Goal: Check status: Check status

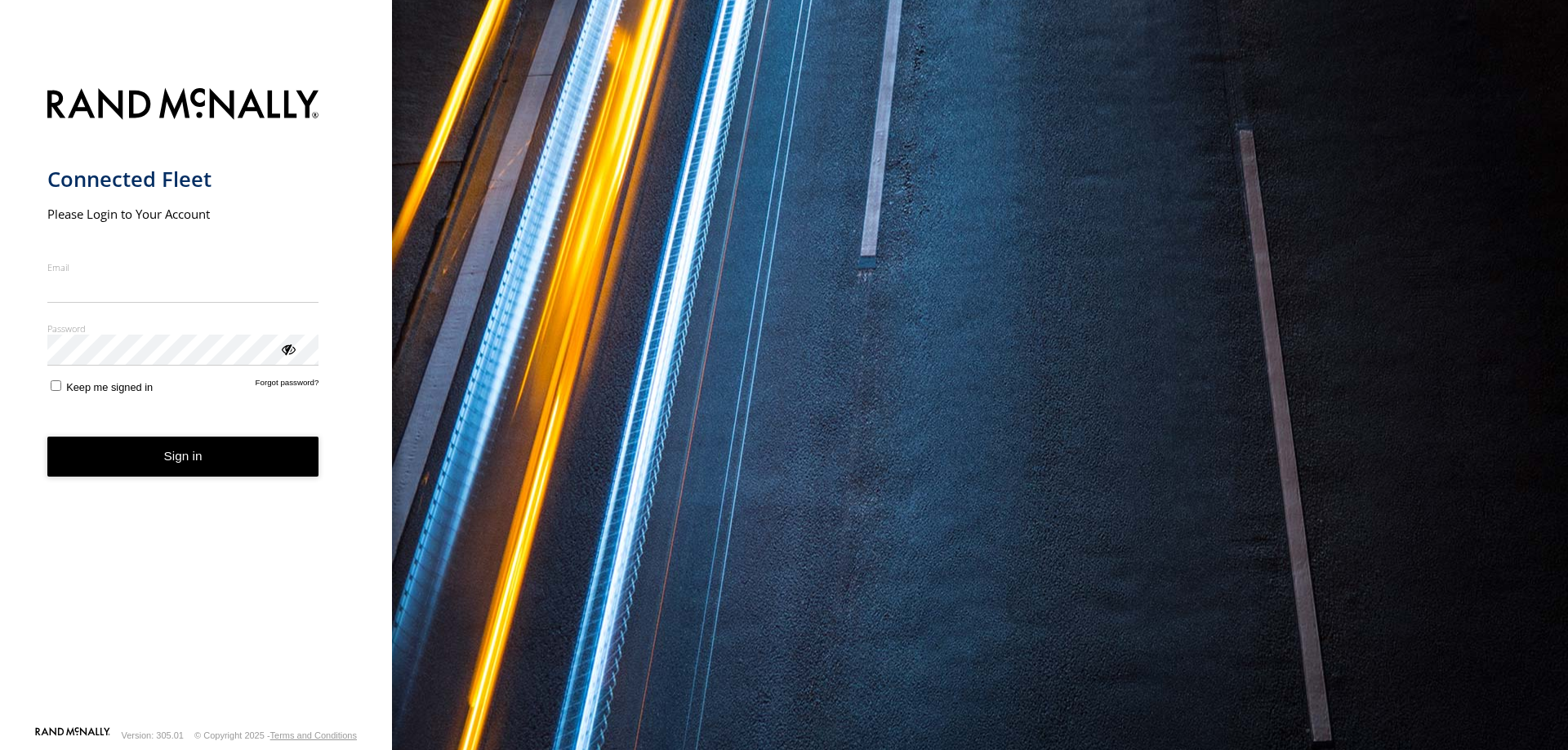
type input "**********"
click at [237, 478] on form "**********" at bounding box center [196, 401] width 298 height 647
click at [229, 455] on button "Sign in" at bounding box center [183, 456] width 272 height 40
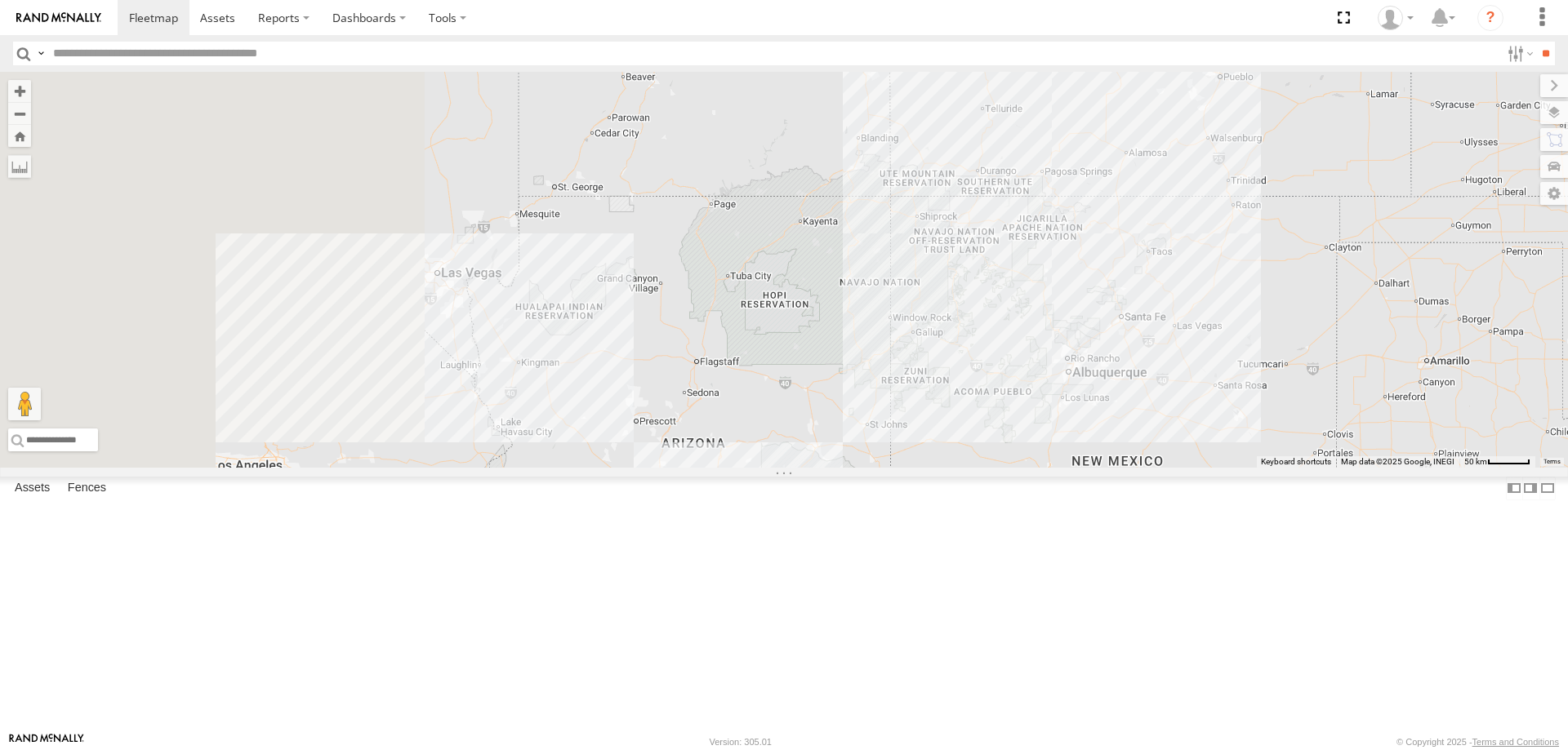
drag, startPoint x: 786, startPoint y: 446, endPoint x: 1376, endPoint y: 407, distance: 591.3
click at [1492, 380] on div "3-7189? 3-7181 3-7194 3-7198 4-0110" at bounding box center [784, 269] width 1568 height 395
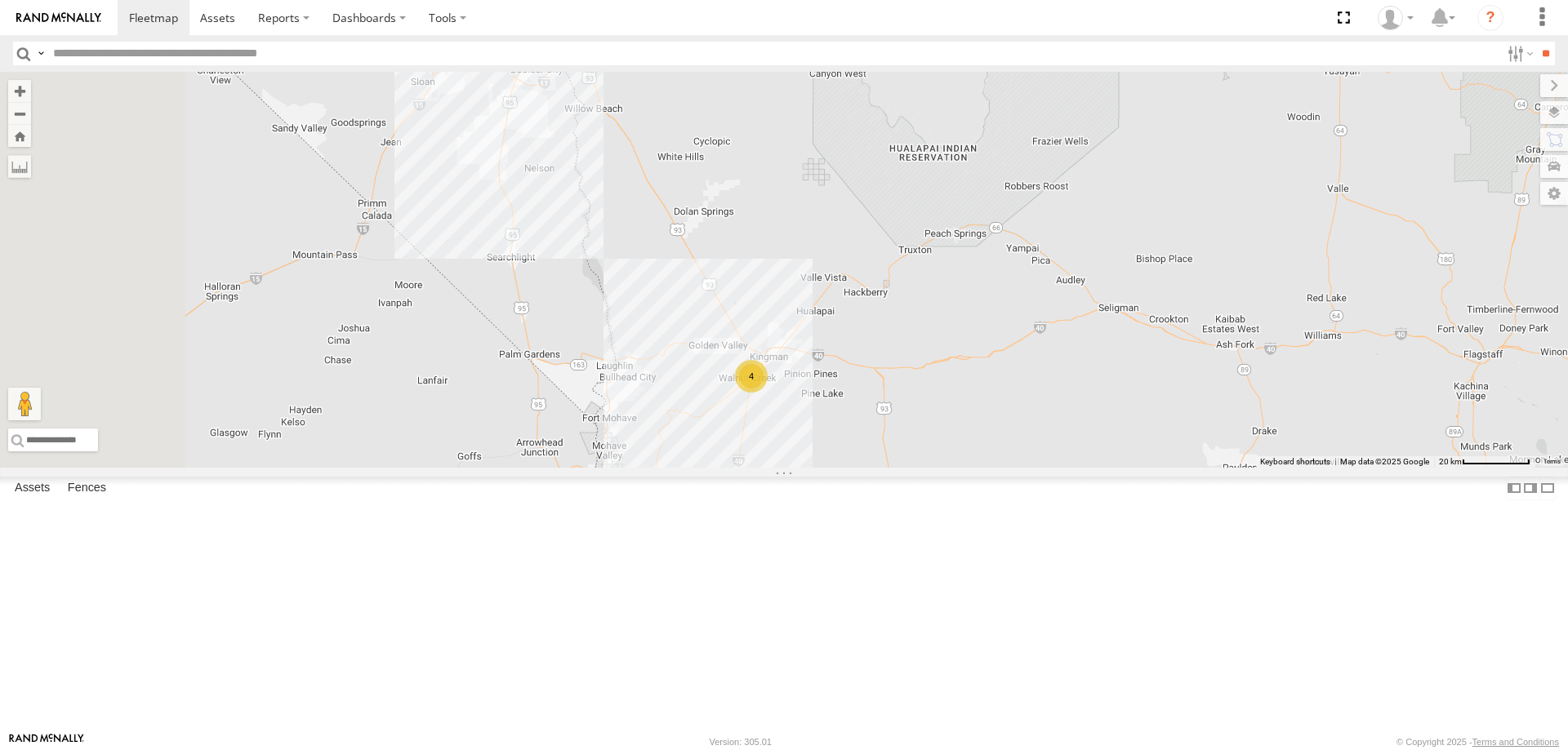
drag, startPoint x: 750, startPoint y: 451, endPoint x: 967, endPoint y: 397, distance: 223.6
click at [906, 303] on div "3-7189? 3-7181 3-7194 3-7198 4-0110 3-7188 4" at bounding box center [784, 269] width 1568 height 395
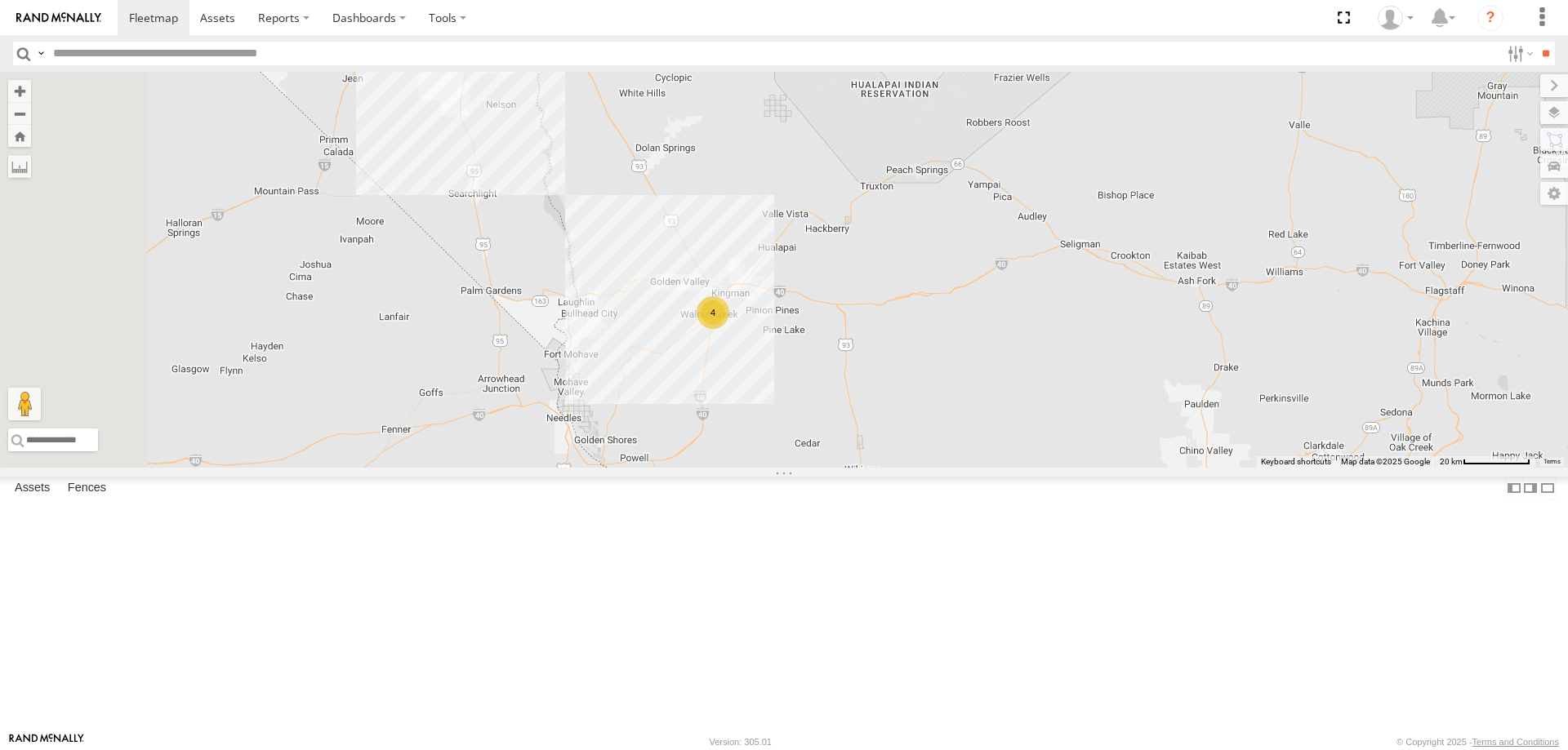
drag, startPoint x: 871, startPoint y: 508, endPoint x: 802, endPoint y: 414, distance: 116.6
click at [803, 416] on div "3-7189? 3-7181 3-7194 3-7198 4-0110 3-7188 4" at bounding box center [784, 269] width 1568 height 395
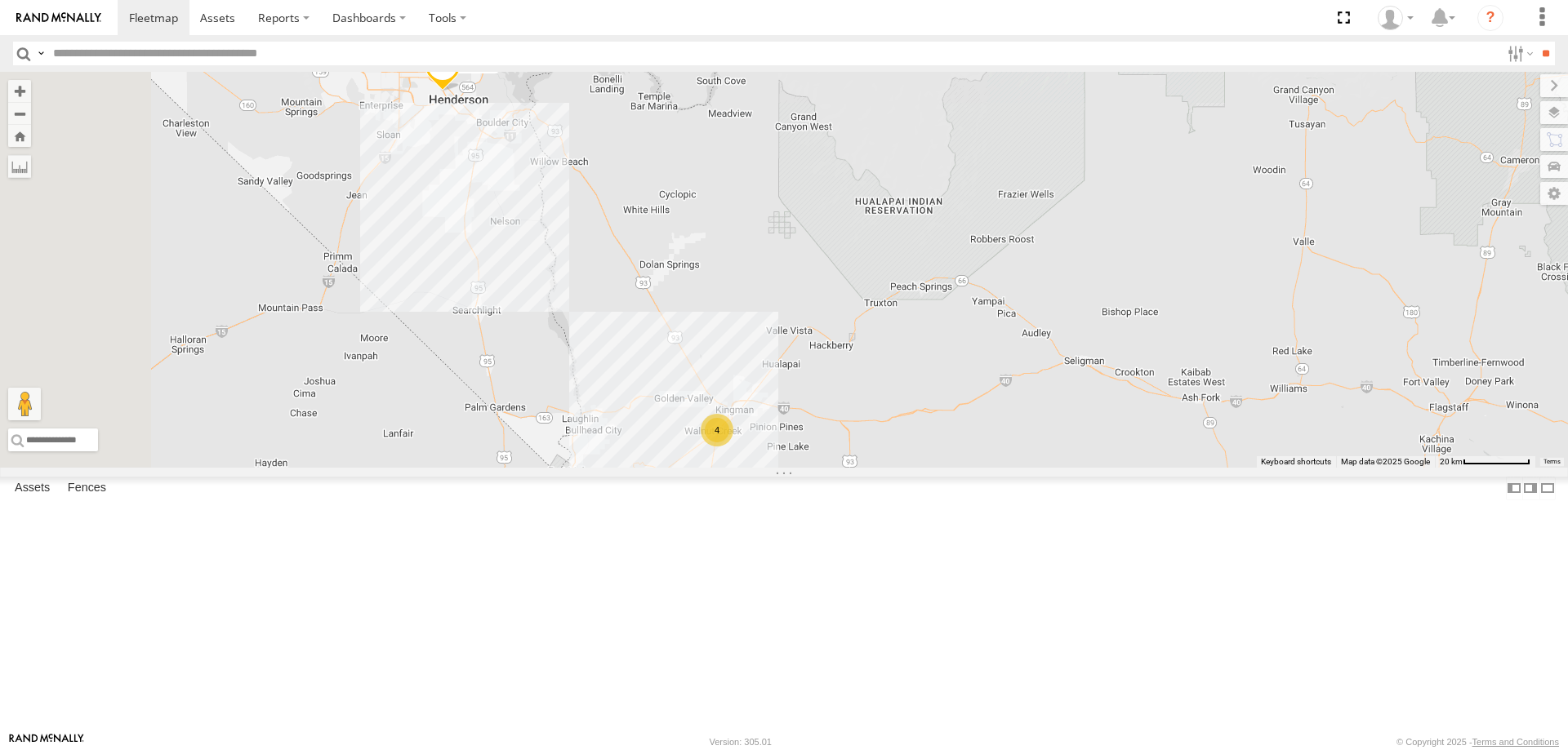
drag, startPoint x: 673, startPoint y: 327, endPoint x: 758, endPoint y: 435, distance: 137.4
click at [733, 461] on div "3-7189? 3-7181 3-7194 3-7198 4-0110 3-7188 4" at bounding box center [784, 269] width 1568 height 395
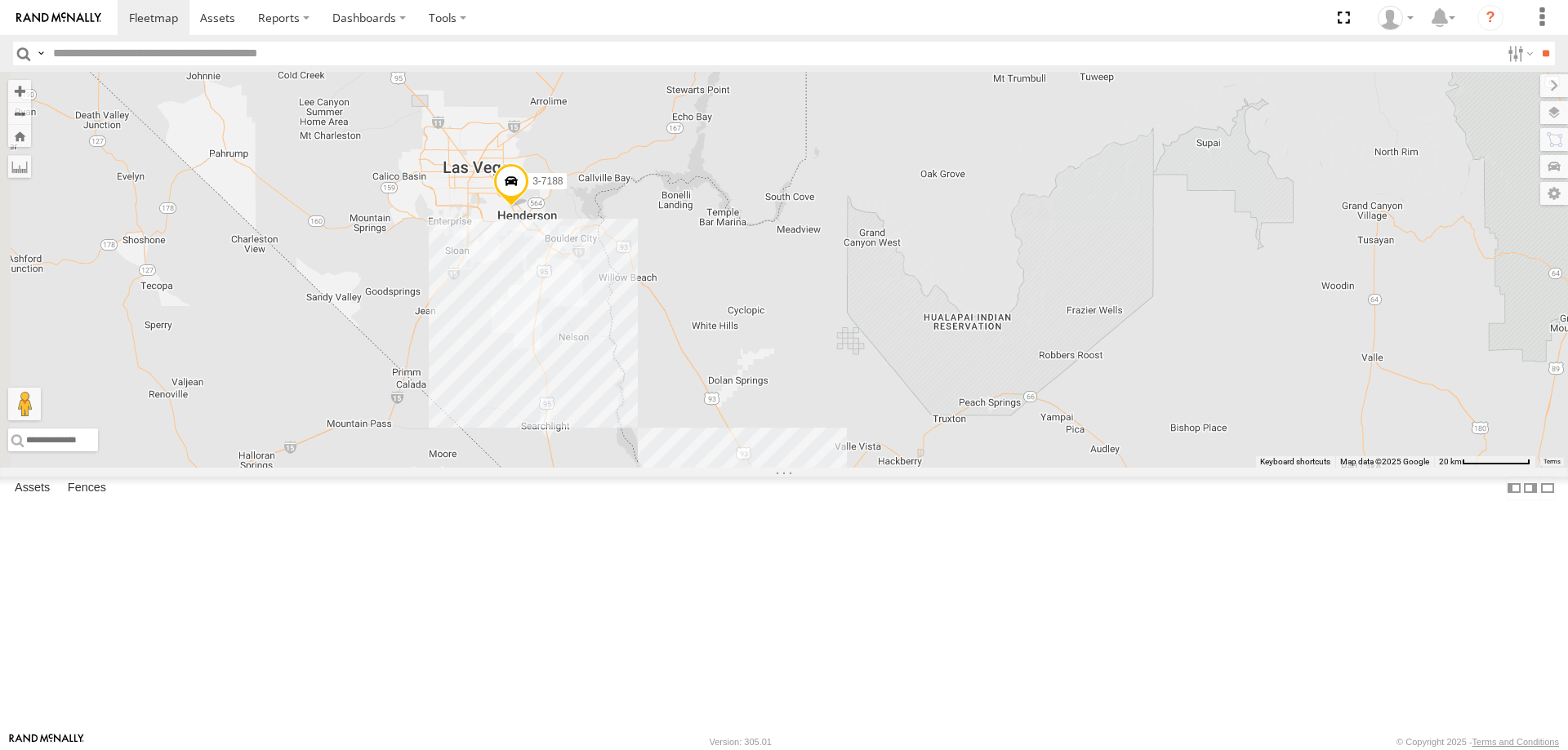
drag, startPoint x: 789, startPoint y: 382, endPoint x: 904, endPoint y: 445, distance: 131.1
click at [904, 445] on div "3-7189? 3-7181 3-7194 3-7198 4-0110 3-7188 4" at bounding box center [784, 269] width 1568 height 395
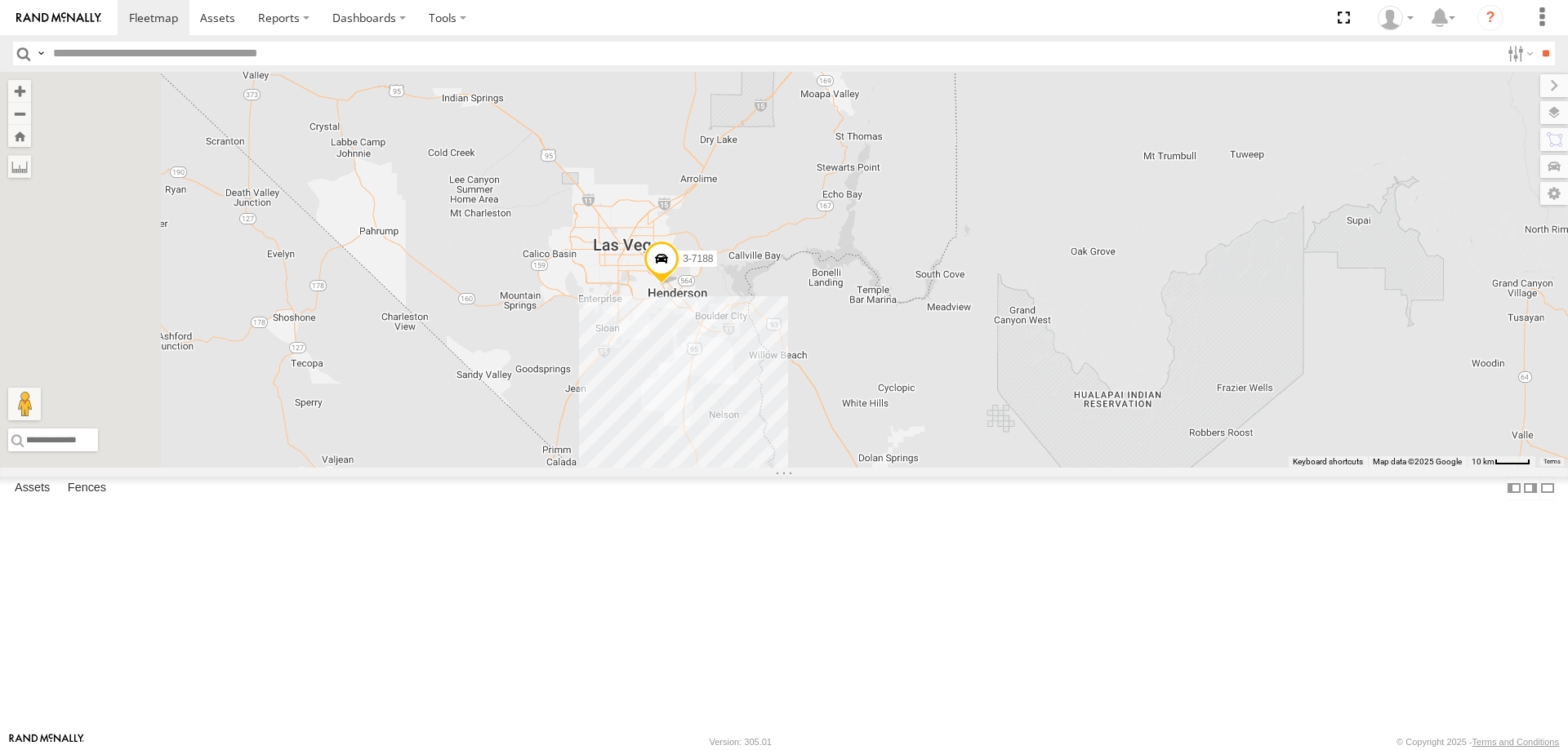
click at [680, 285] on span at bounding box center [661, 262] width 36 height 44
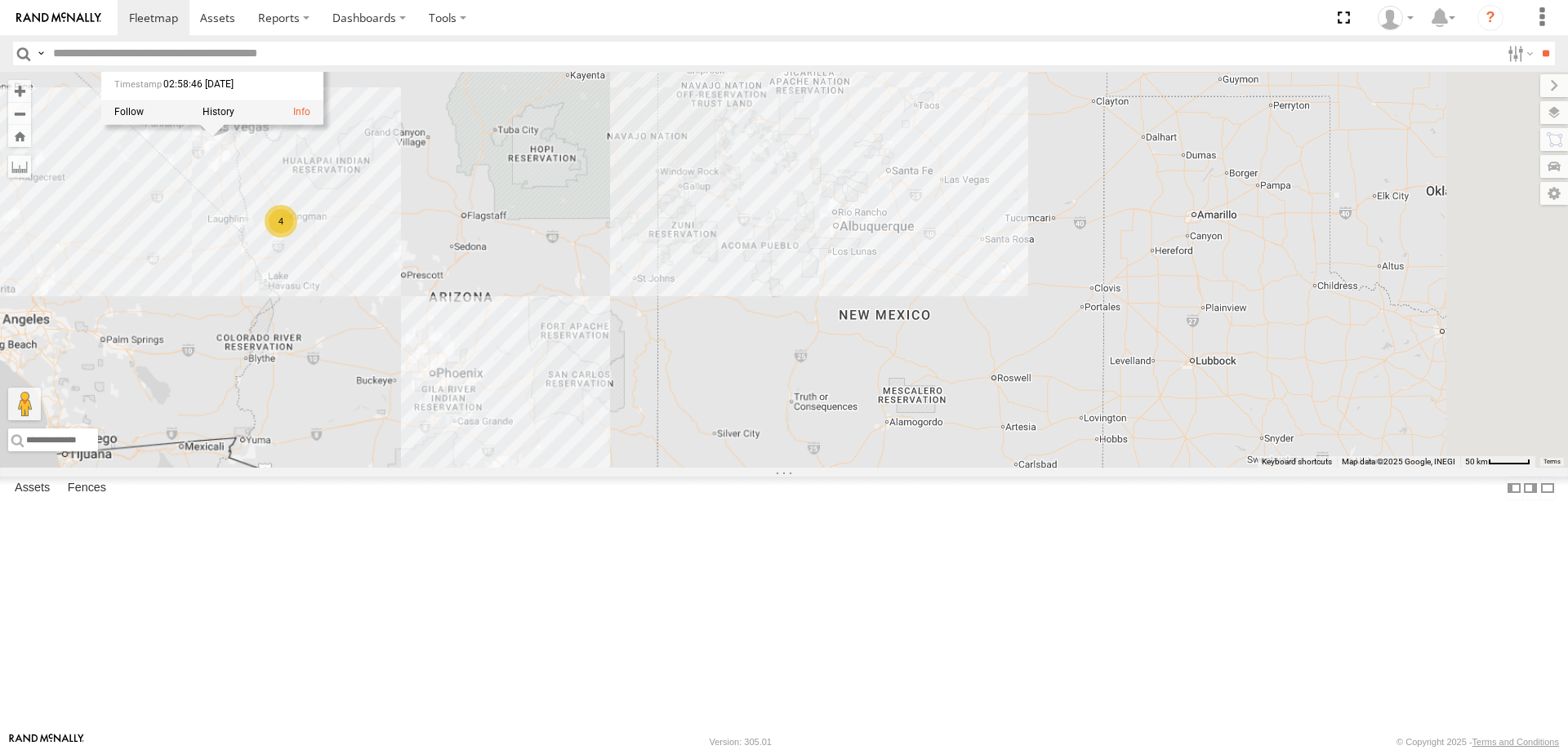
drag, startPoint x: 965, startPoint y: 315, endPoint x: 293, endPoint y: 221, distance: 678.5
click at [286, 221] on main "← Move left → Move right ↑ Move up ↓ Move down + Zoom in - Zoom out Home Jump l…" at bounding box center [784, 401] width 1568 height 660
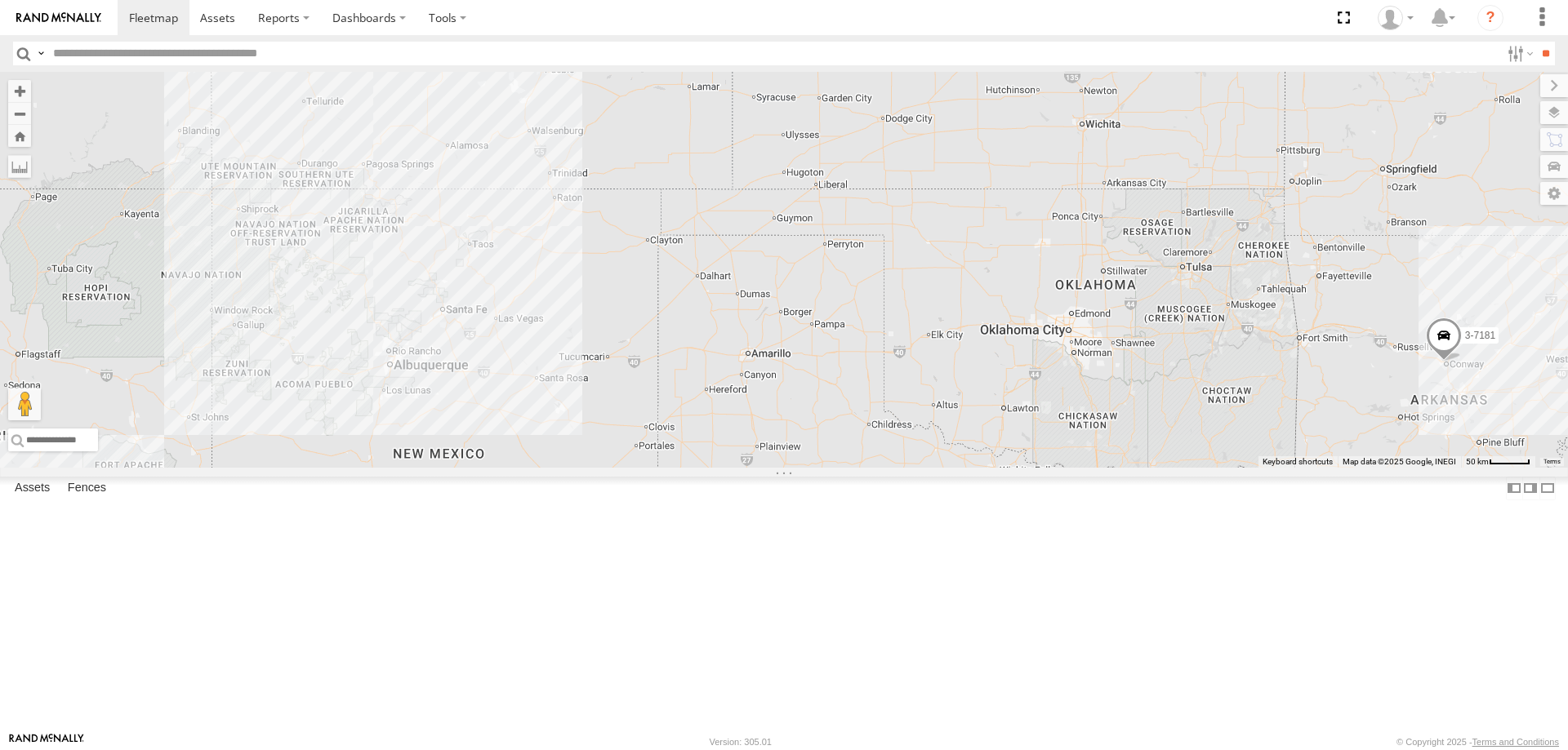
drag, startPoint x: 707, startPoint y: 347, endPoint x: 797, endPoint y: 446, distance: 133.8
click at [759, 467] on div "3-7189? 3-7181 3-7194 3-7198 4-0110 3-7188 3-7188 All Assets W [GEOGRAPHIC_DATA…" at bounding box center [784, 269] width 1568 height 395
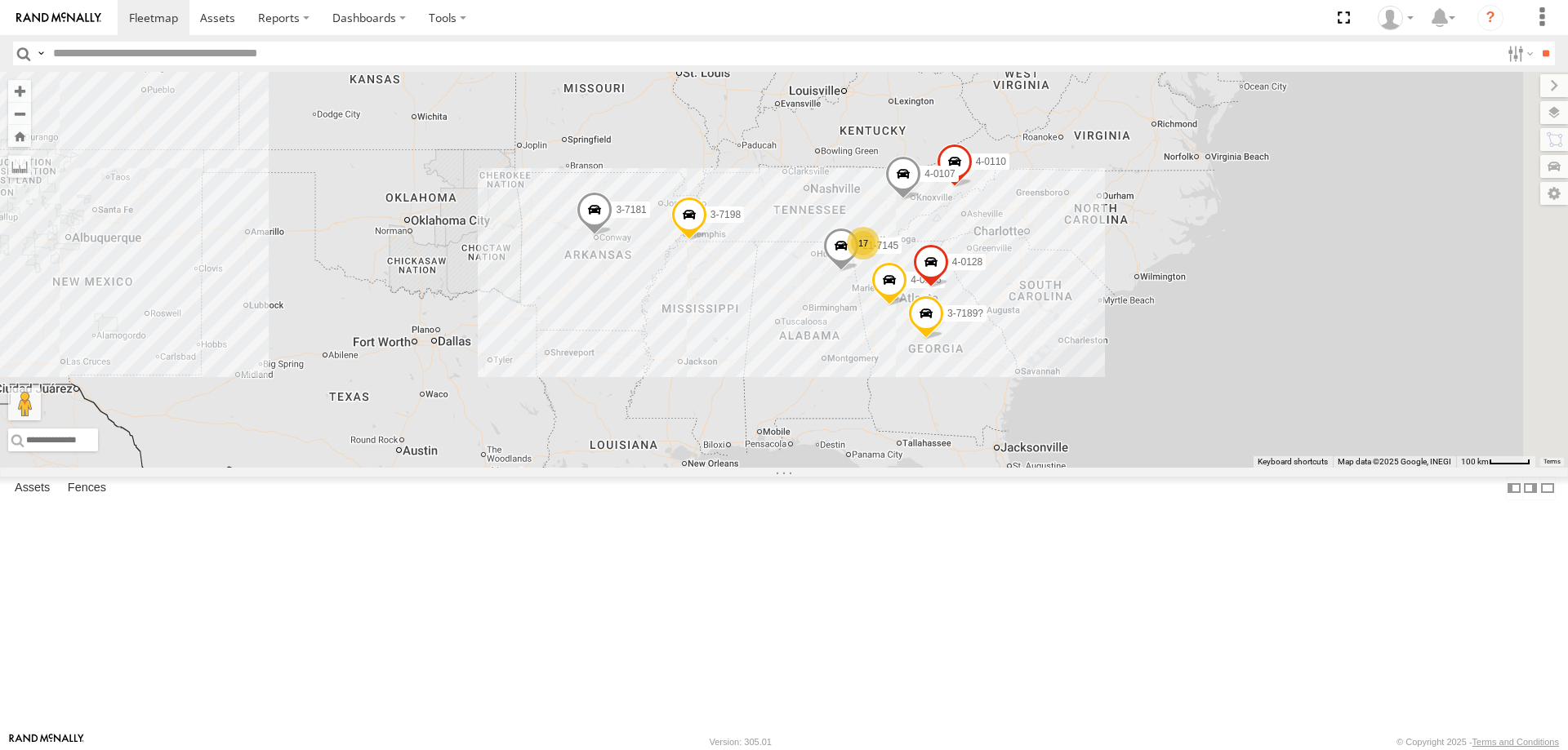
drag, startPoint x: 1172, startPoint y: 481, endPoint x: 730, endPoint y: 386, distance: 452.1
click at [730, 386] on div "3-7189? 3-7181 3-7194 3-7198 4-0110 3-7188 3-7188 All Assets W [GEOGRAPHIC_DATA…" at bounding box center [784, 269] width 1568 height 395
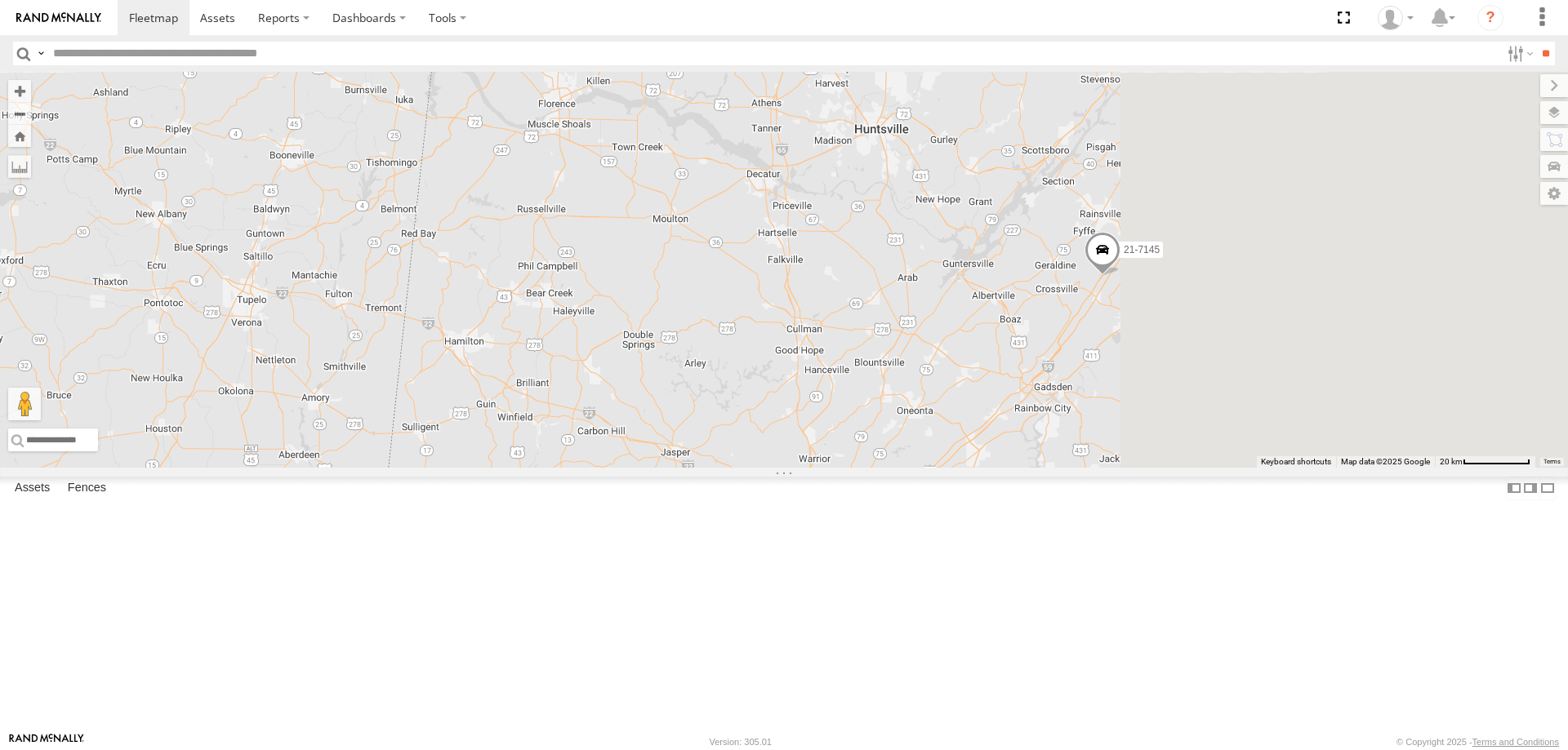
drag, startPoint x: 1040, startPoint y: 480, endPoint x: 578, endPoint y: 272, distance: 506.7
click at [580, 276] on div "3-7189? 3-7181 3-7194 3-7198 4-0110 3-7188 3-7188 All Assets W [GEOGRAPHIC_DATA…" at bounding box center [784, 269] width 1568 height 395
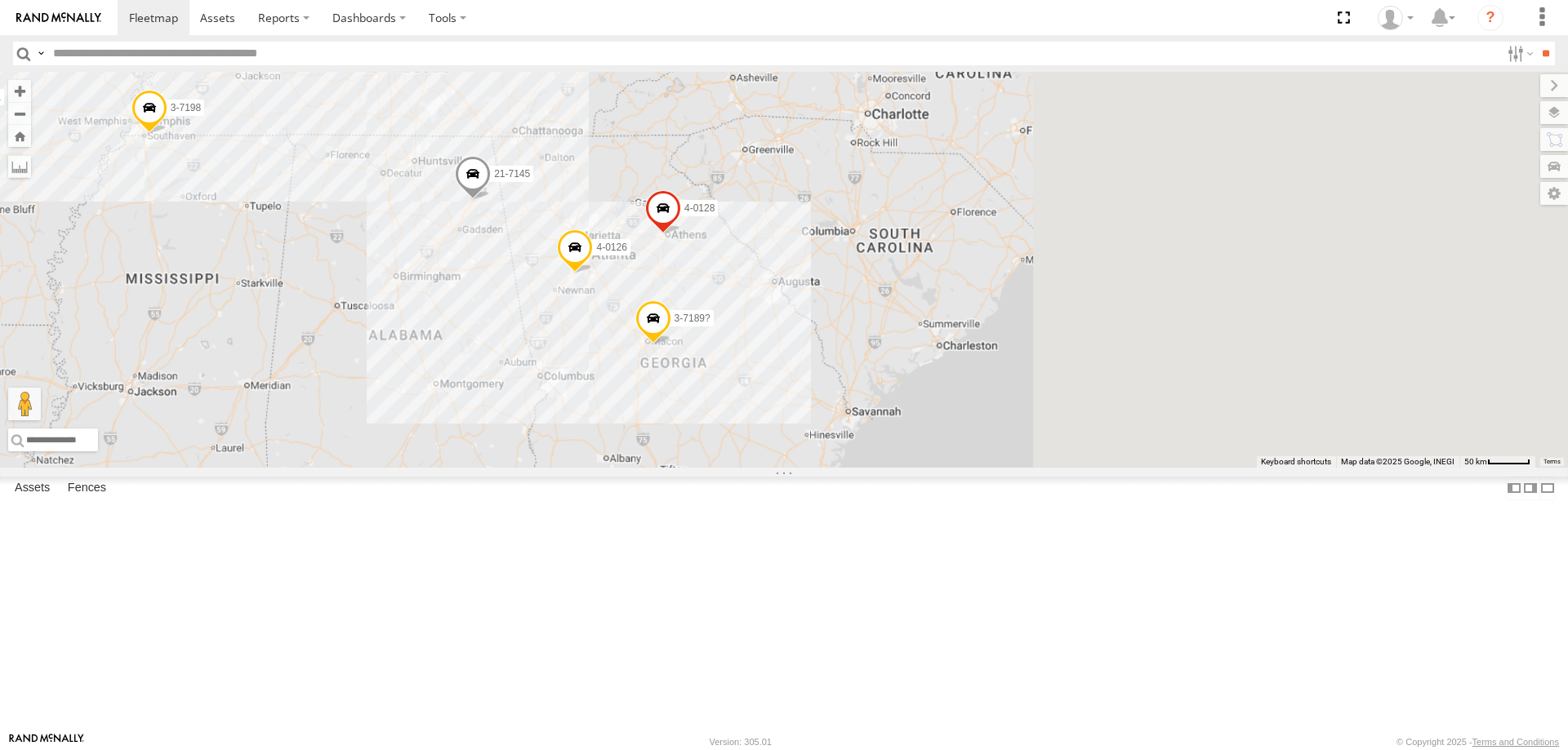
drag, startPoint x: 1242, startPoint y: 532, endPoint x: 619, endPoint y: 363, distance: 645.5
click at [611, 363] on div "3-7189? 3-7181 3-7194 3-7198 4-0110 3-7188 3-7188 All Assets W [GEOGRAPHIC_DATA…" at bounding box center [784, 269] width 1568 height 395
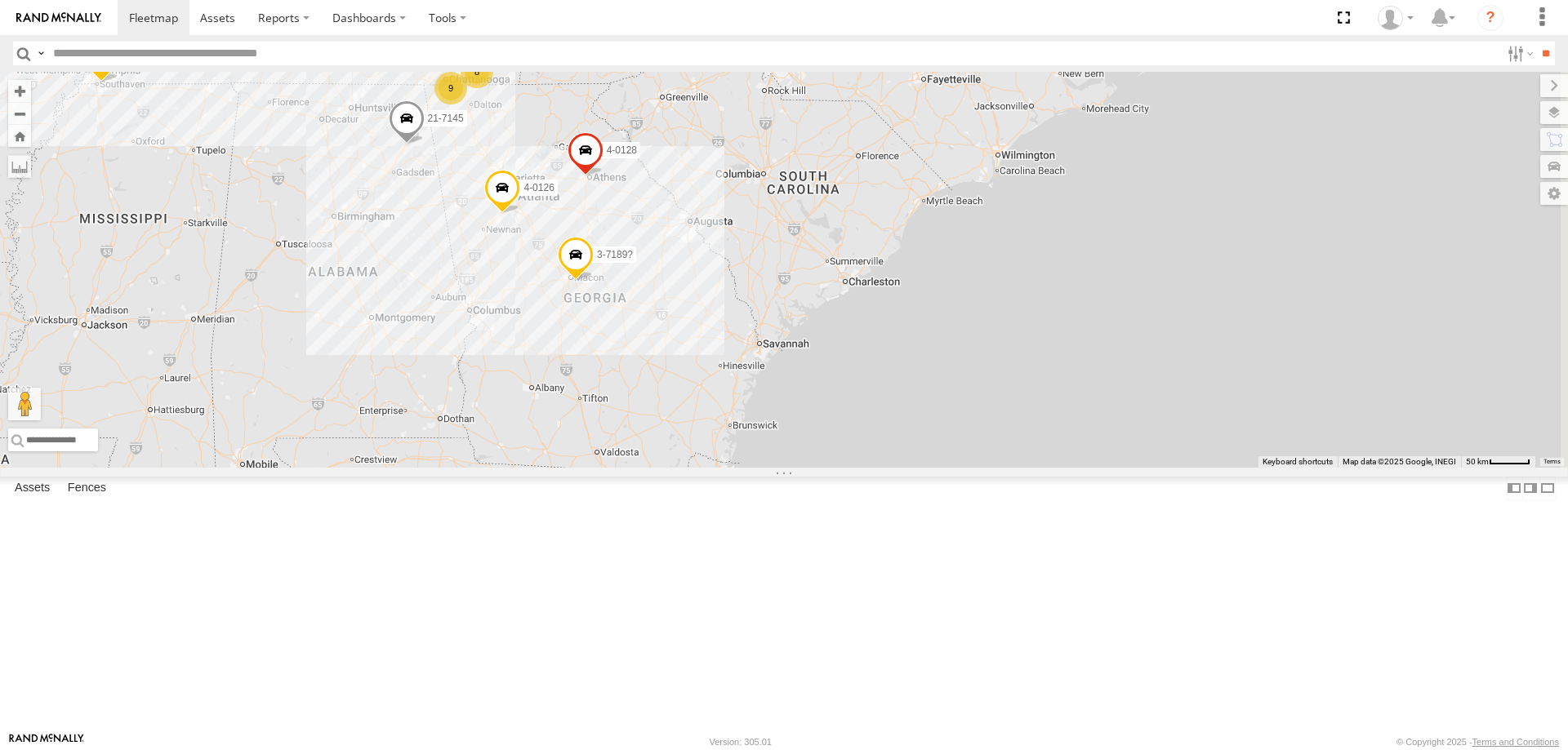
drag, startPoint x: 804, startPoint y: 443, endPoint x: 913, endPoint y: 459, distance: 110.2
click at [926, 461] on div "3-7189? 3-7181 3-7194 3-7198 4-0110 3-7188 3-7188 All Assets W [GEOGRAPHIC_DATA…" at bounding box center [784, 269] width 1568 height 395
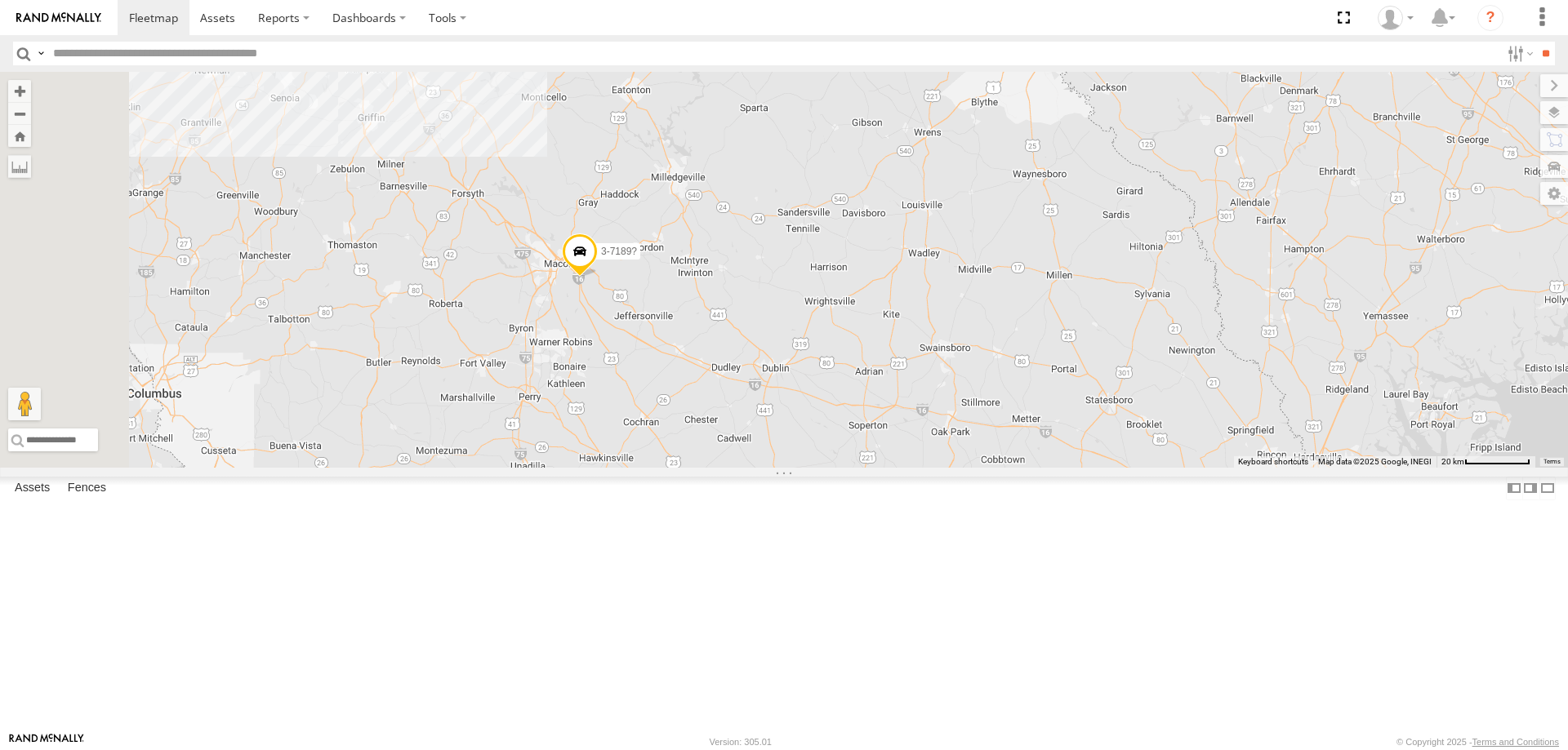
drag, startPoint x: 761, startPoint y: 427, endPoint x: 1023, endPoint y: 533, distance: 282.6
click at [1057, 467] on div "3-7189? 3-7181 3-7194 3-7198 4-0110 3-7188 3-7188 All Assets W [GEOGRAPHIC_DATA…" at bounding box center [784, 269] width 1568 height 395
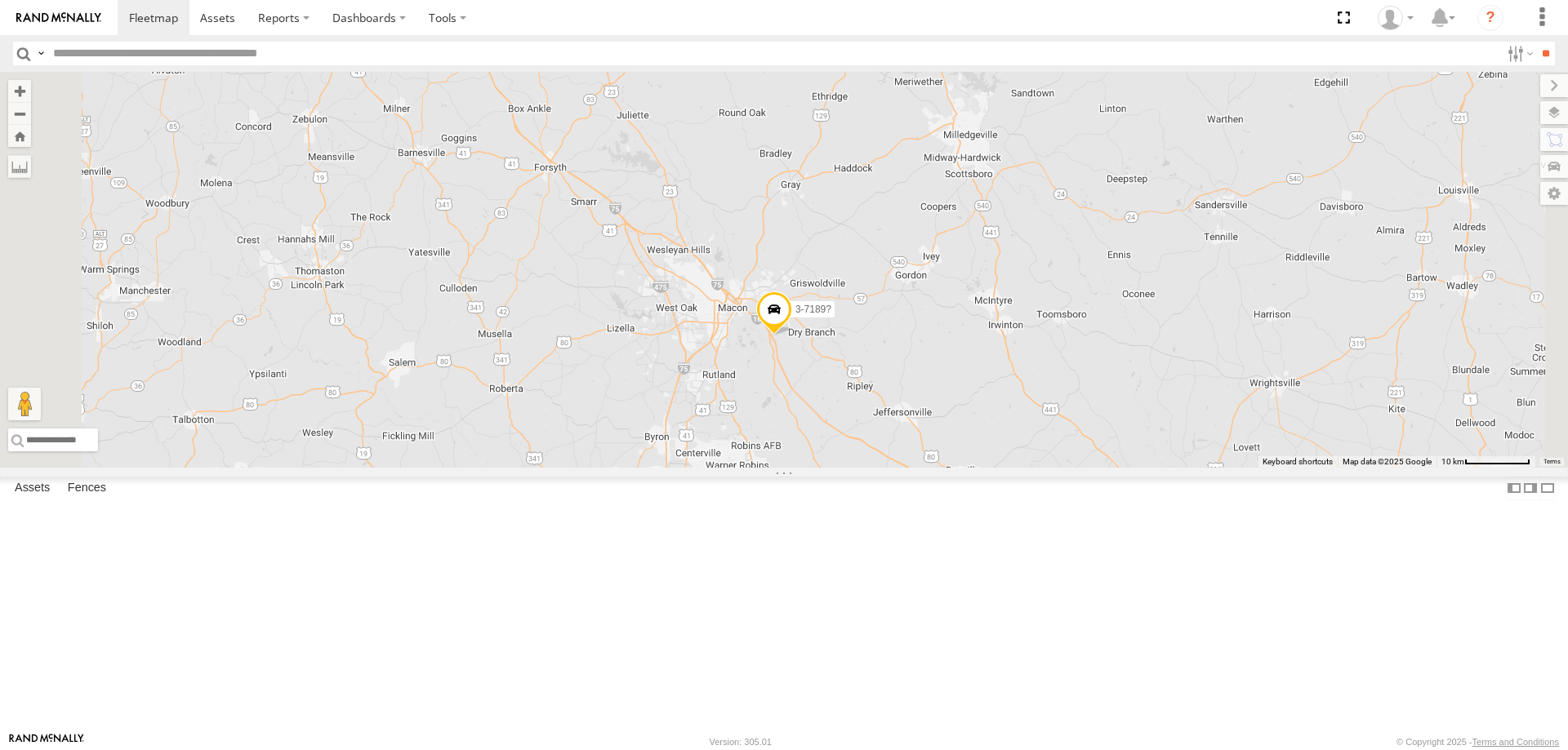
drag, startPoint x: 850, startPoint y: 329, endPoint x: 928, endPoint y: 504, distance: 191.6
click at [927, 467] on div "3-7189? 3-7181 3-7194 3-7198 4-0110 3-7188 3-7188 All Assets W [GEOGRAPHIC_DATA…" at bounding box center [784, 269] width 1568 height 395
